Goal: Task Accomplishment & Management: Use online tool/utility

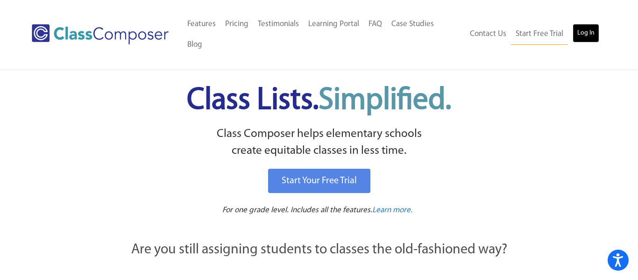
click at [585, 26] on link "Log In" at bounding box center [585, 33] width 27 height 19
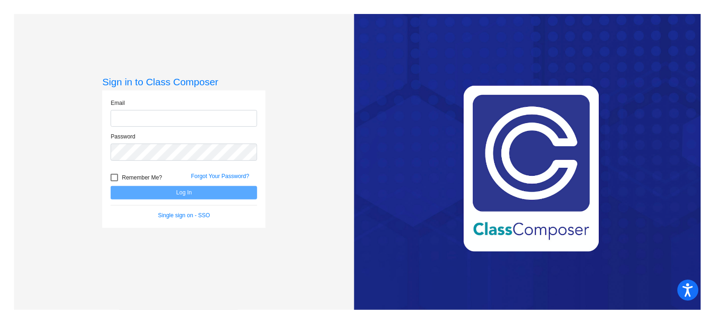
type input "[EMAIL_ADDRESS][DOMAIN_NAME]"
click at [193, 190] on button "Log In" at bounding box center [184, 193] width 147 height 14
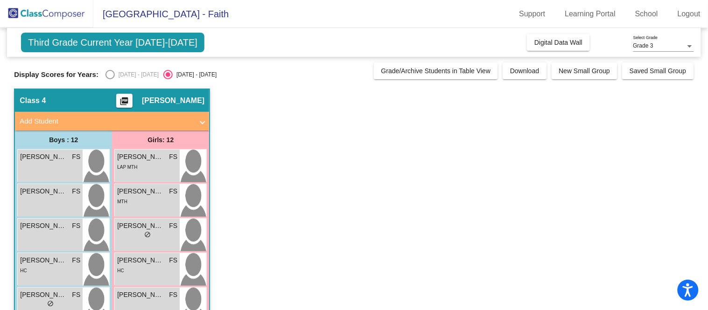
click at [105, 75] on div "Select an option" at bounding box center [109, 74] width 9 height 9
click at [110, 79] on input "2024 - 2025" at bounding box center [110, 79] width 0 height 0
radio input "true"
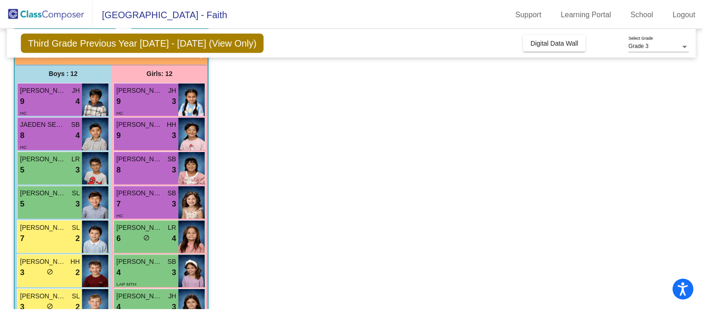
scroll to position [67, 0]
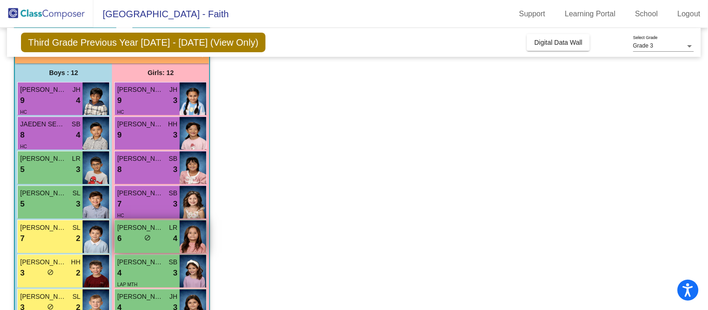
click at [197, 238] on img at bounding box center [193, 237] width 27 height 33
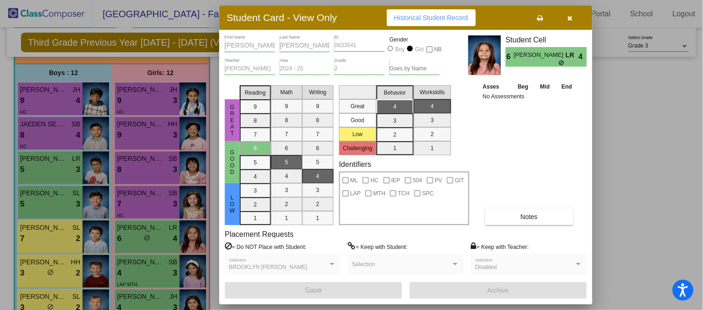
click at [572, 18] on icon "button" at bounding box center [570, 18] width 5 height 7
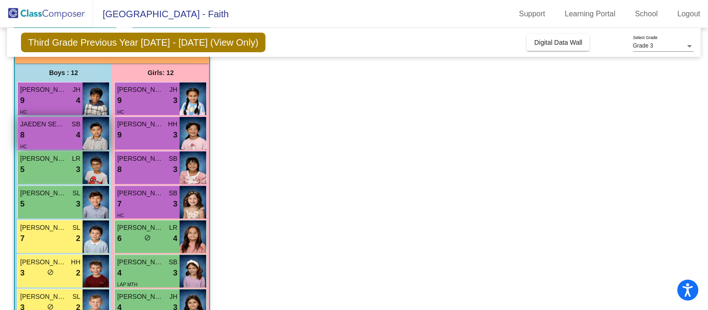
click at [96, 134] on img at bounding box center [96, 133] width 27 height 33
